Goal: Task Accomplishment & Management: Manage account settings

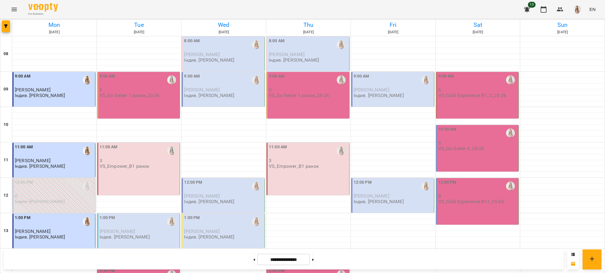
scroll to position [250, 0]
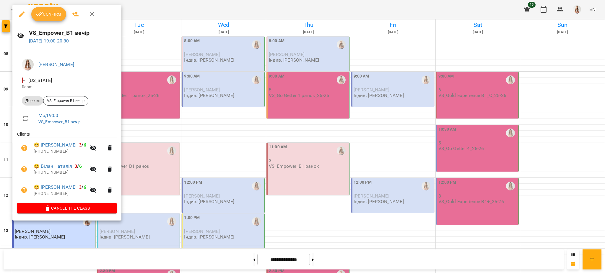
click at [48, 17] on span "Confirm" at bounding box center [48, 14] width 25 height 7
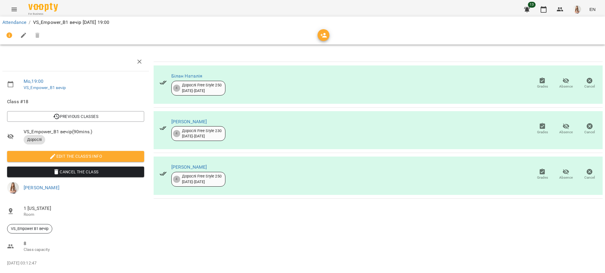
click at [22, 34] on icon "button" at bounding box center [23, 35] width 7 height 7
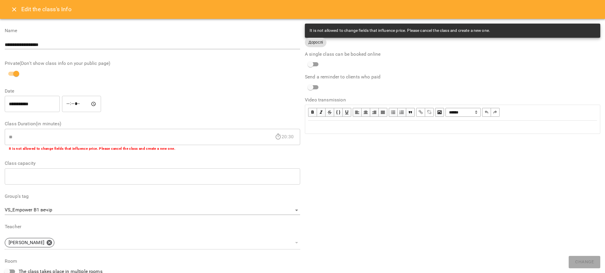
click at [333, 130] on div "Edit text" at bounding box center [452, 127] width 289 height 7
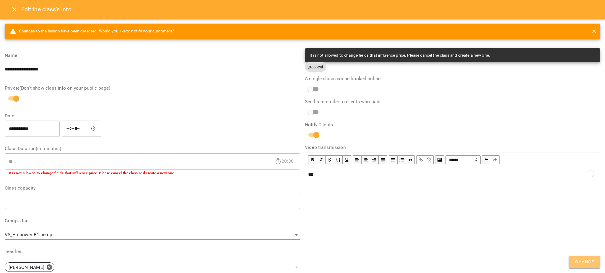
click at [583, 263] on span "Change" at bounding box center [584, 263] width 19 height 8
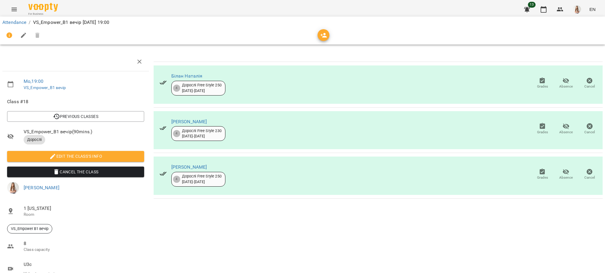
click at [11, 9] on icon "Menu" at bounding box center [14, 9] width 7 height 7
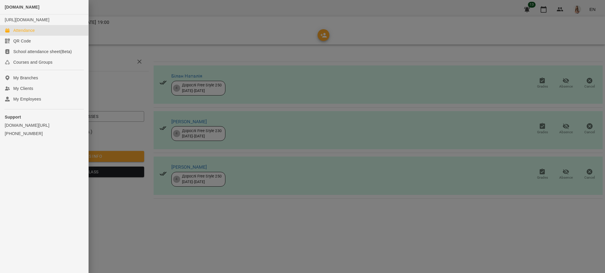
click at [25, 33] on div "Attendance" at bounding box center [24, 30] width 22 height 6
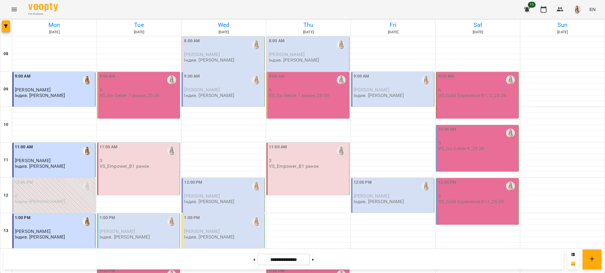
scroll to position [157, 0]
click at [15, 6] on icon "Menu" at bounding box center [14, 9] width 7 height 7
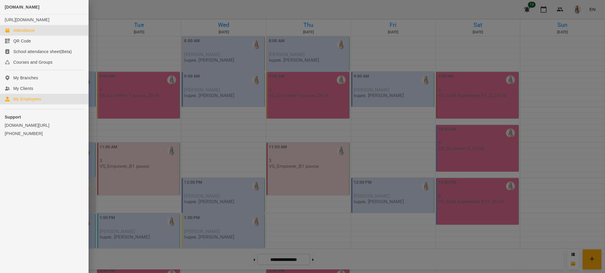
click at [27, 102] on div "My Employees" at bounding box center [27, 99] width 28 height 6
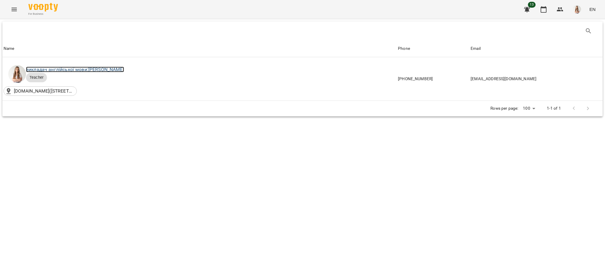
click at [91, 70] on link "викладач англійської мови: [PERSON_NAME]" at bounding box center [75, 70] width 98 height 6
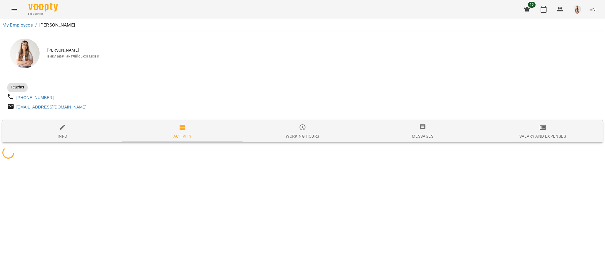
click at [564, 133] on span "Salary and Expenses" at bounding box center [542, 132] width 113 height 16
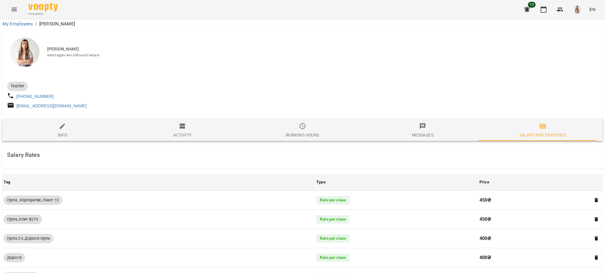
scroll to position [386, 0]
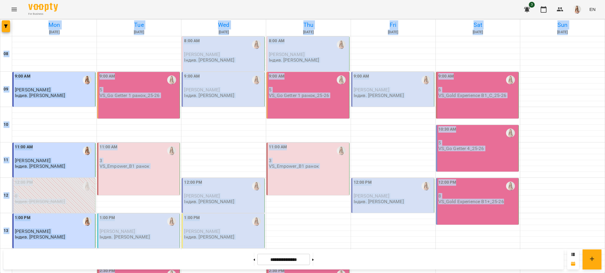
drag, startPoint x: 604, startPoint y: 17, endPoint x: 604, endPoint y: 43, distance: 25.4
click at [604, 43] on div "For Business 3 EN [DATE] [DATE] [DATE] [DATE] [DATE] [DATE] [DATE] 09 10 11 12 …" at bounding box center [302, 261] width 605 height 523
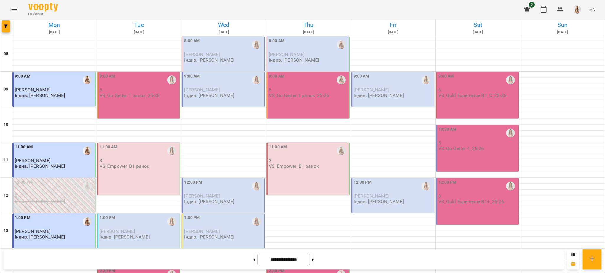
click at [492, 5] on div "For Business 3 EN" at bounding box center [302, 9] width 605 height 19
